Goal: Transaction & Acquisition: Obtain resource

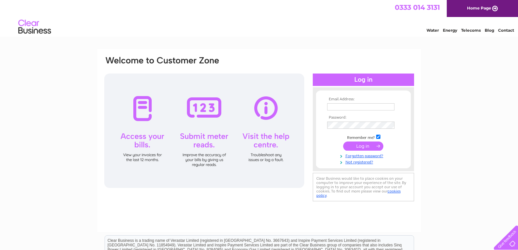
type input "roxburghbarns@gmail.com"
click at [363, 148] on input "submit" at bounding box center [363, 145] width 40 height 9
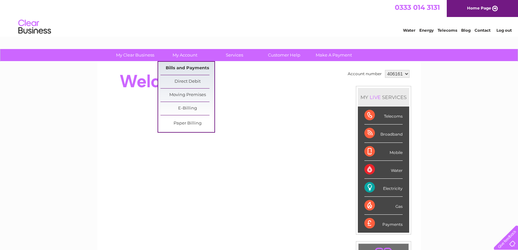
click at [179, 66] on link "Bills and Payments" at bounding box center [187, 68] width 54 height 13
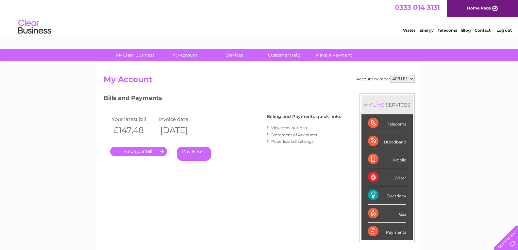
click at [140, 152] on link "." at bounding box center [138, 151] width 57 height 9
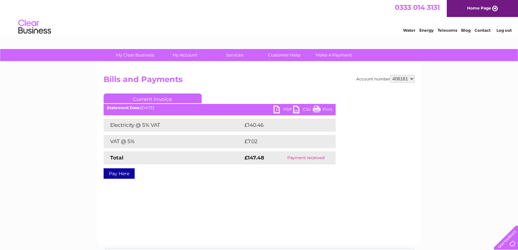
click at [288, 110] on link "PDF" at bounding box center [284, 110] width 20 height 9
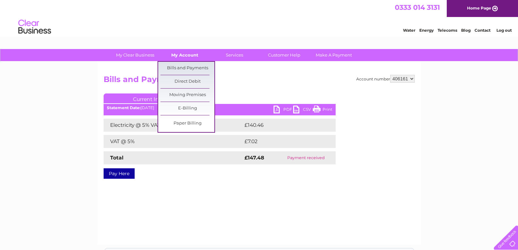
click at [182, 56] on link "My Account" at bounding box center [185, 55] width 54 height 12
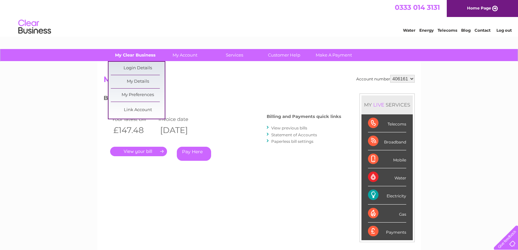
click at [134, 56] on link "My Clear Business" at bounding box center [135, 55] width 54 height 12
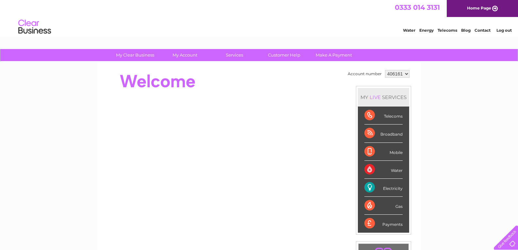
click at [500, 31] on link "Log out" at bounding box center [503, 30] width 15 height 5
